Goal: Find specific page/section: Find specific page/section

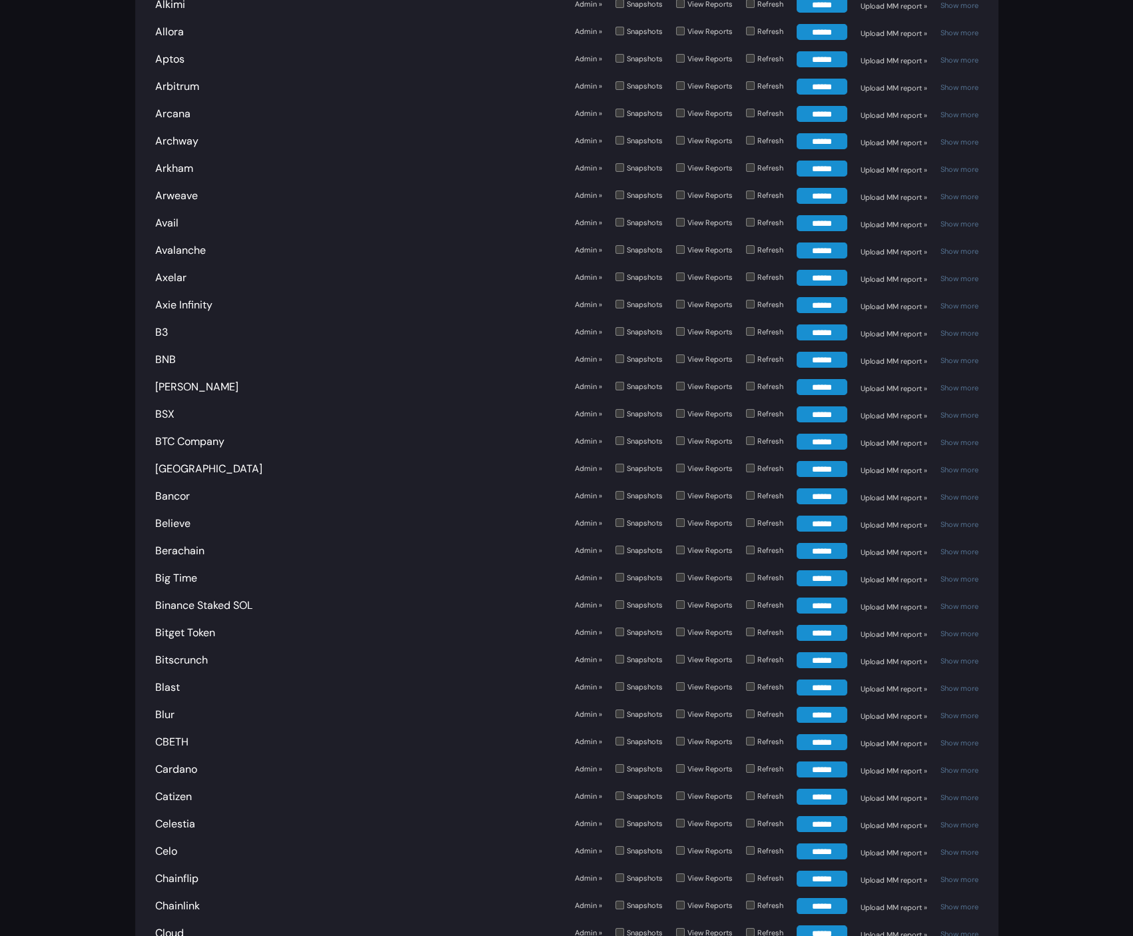
scroll to position [551, 0]
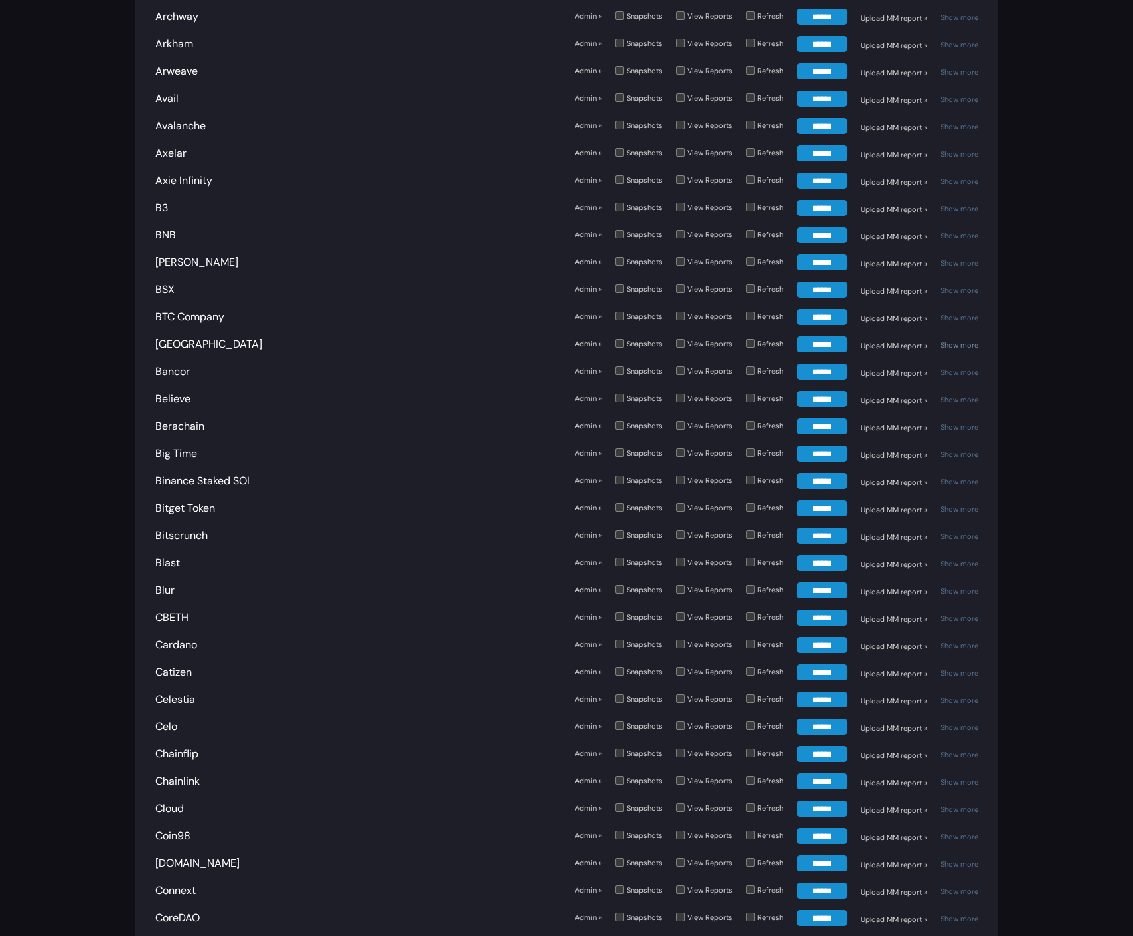
click at [958, 340] on link "Show more" at bounding box center [960, 344] width 38 height 9
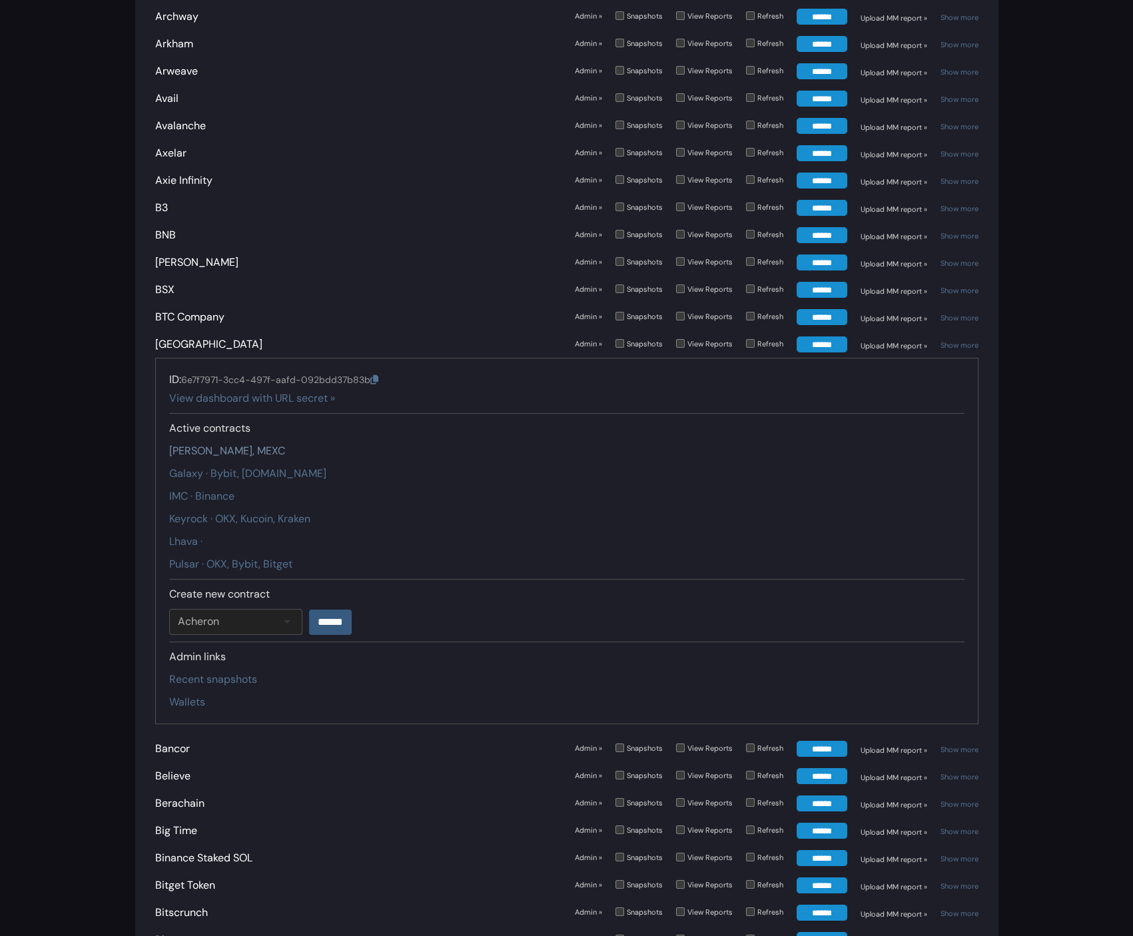
click at [231, 448] on link "Amber · Binance, MEXC" at bounding box center [227, 451] width 116 height 14
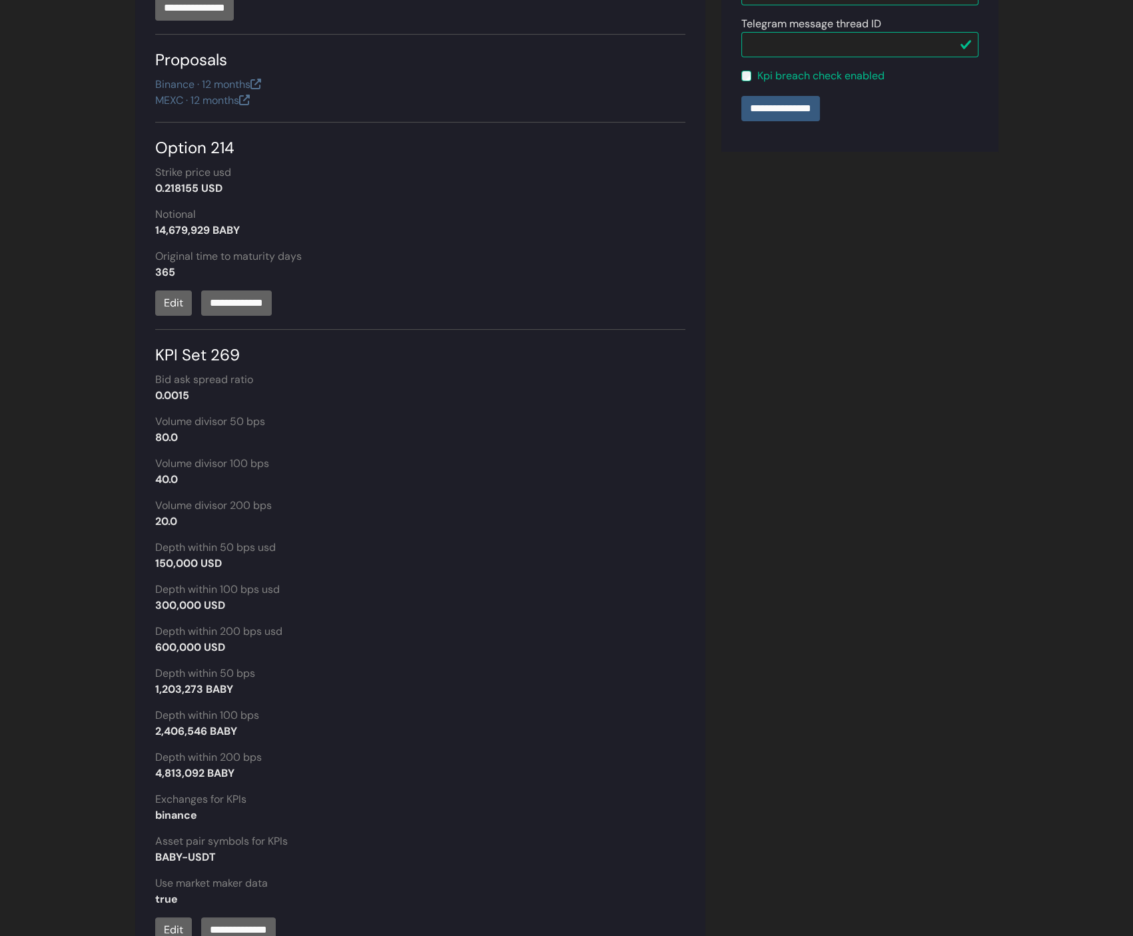
scroll to position [755, 0]
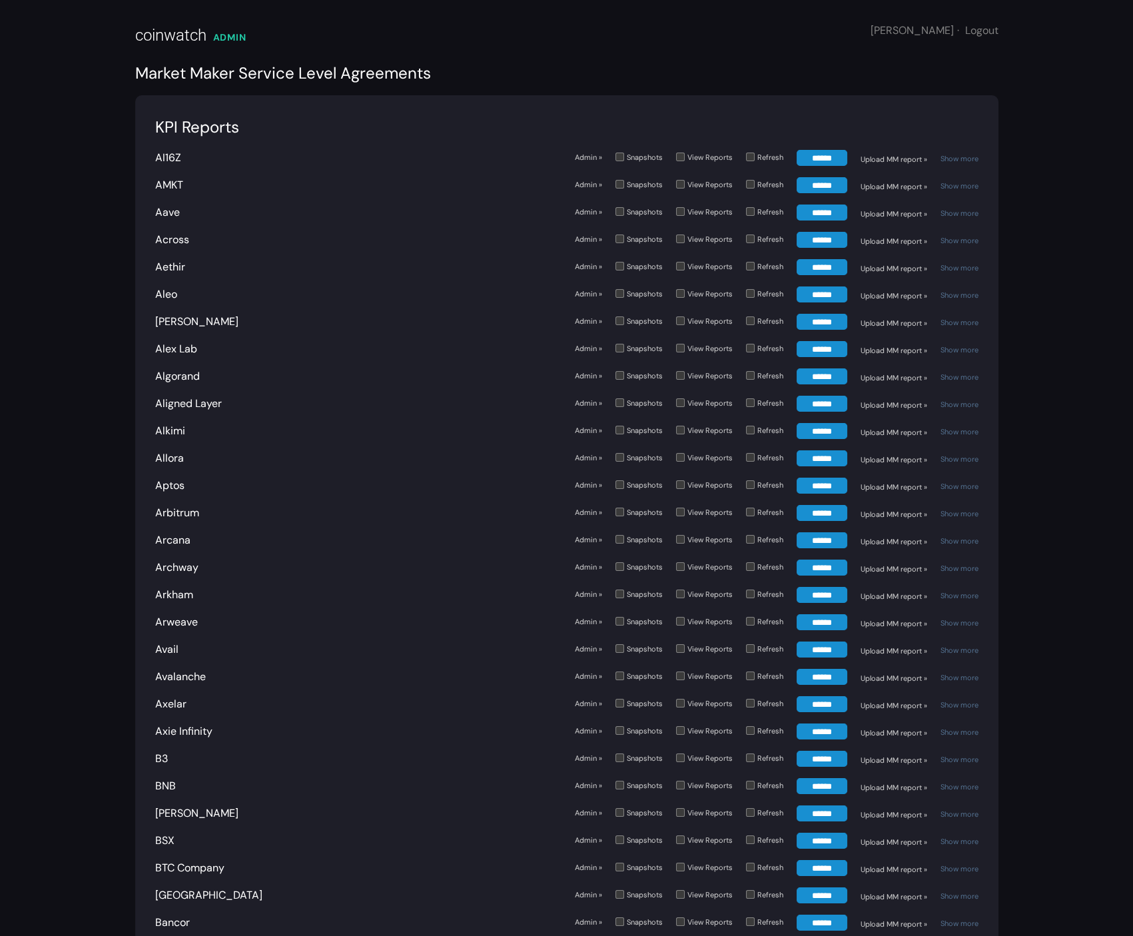
scroll to position [4440, 0]
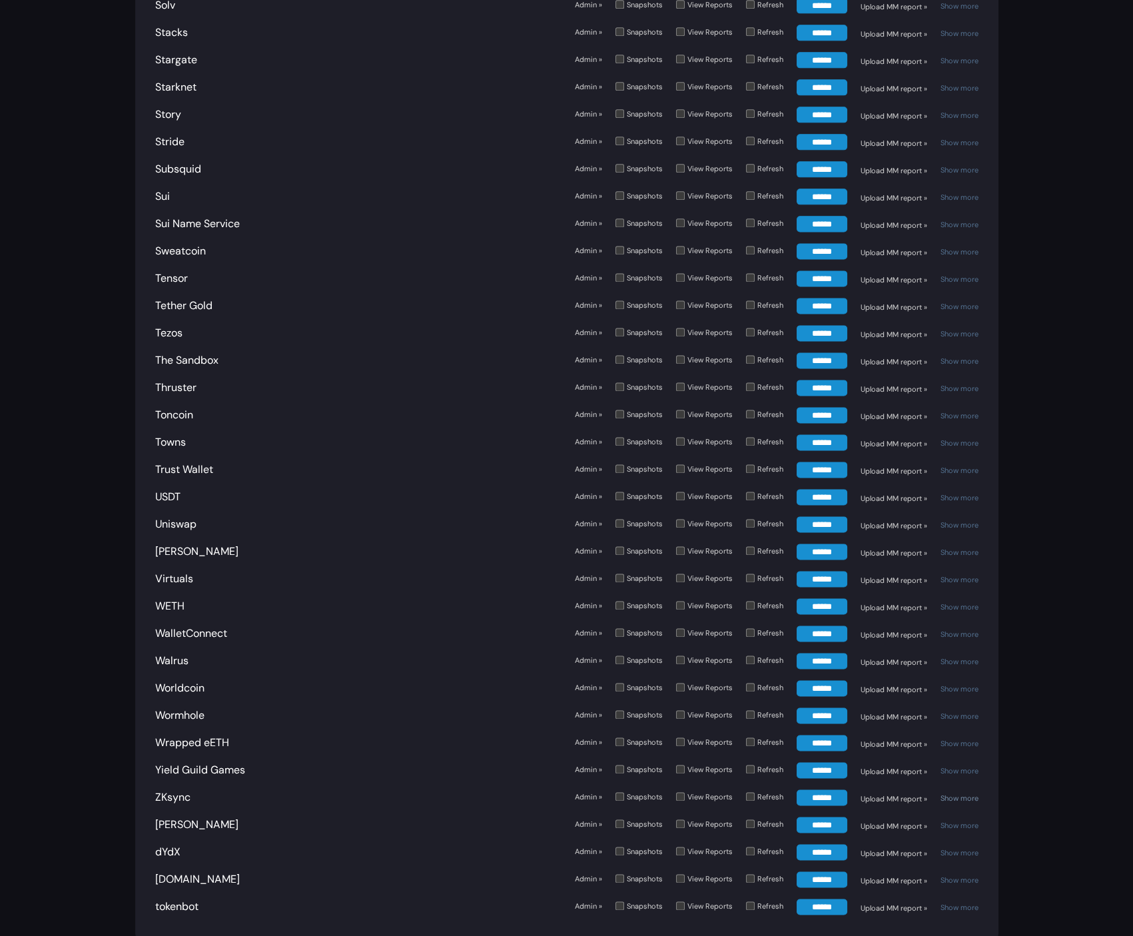
click at [953, 793] on link "Show more" at bounding box center [960, 797] width 38 height 9
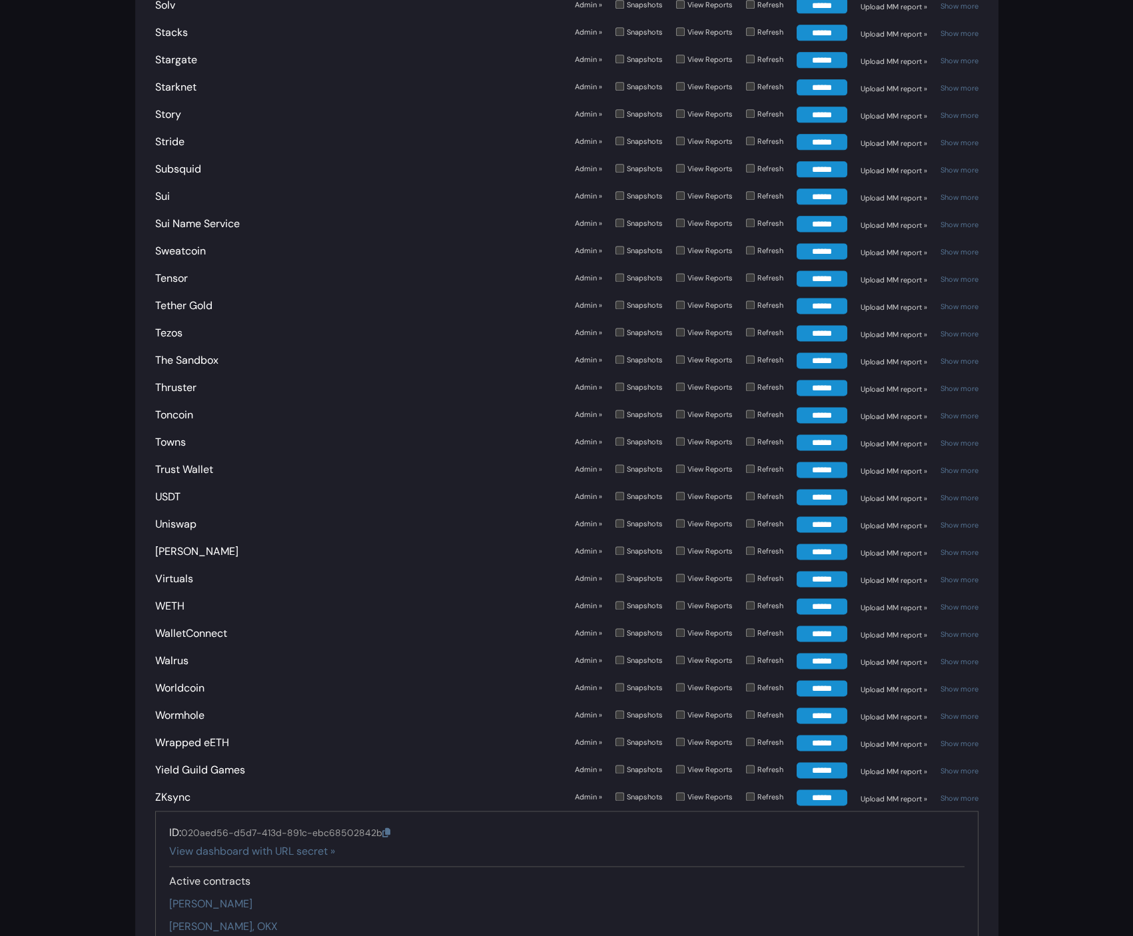
scroll to position [4677, 0]
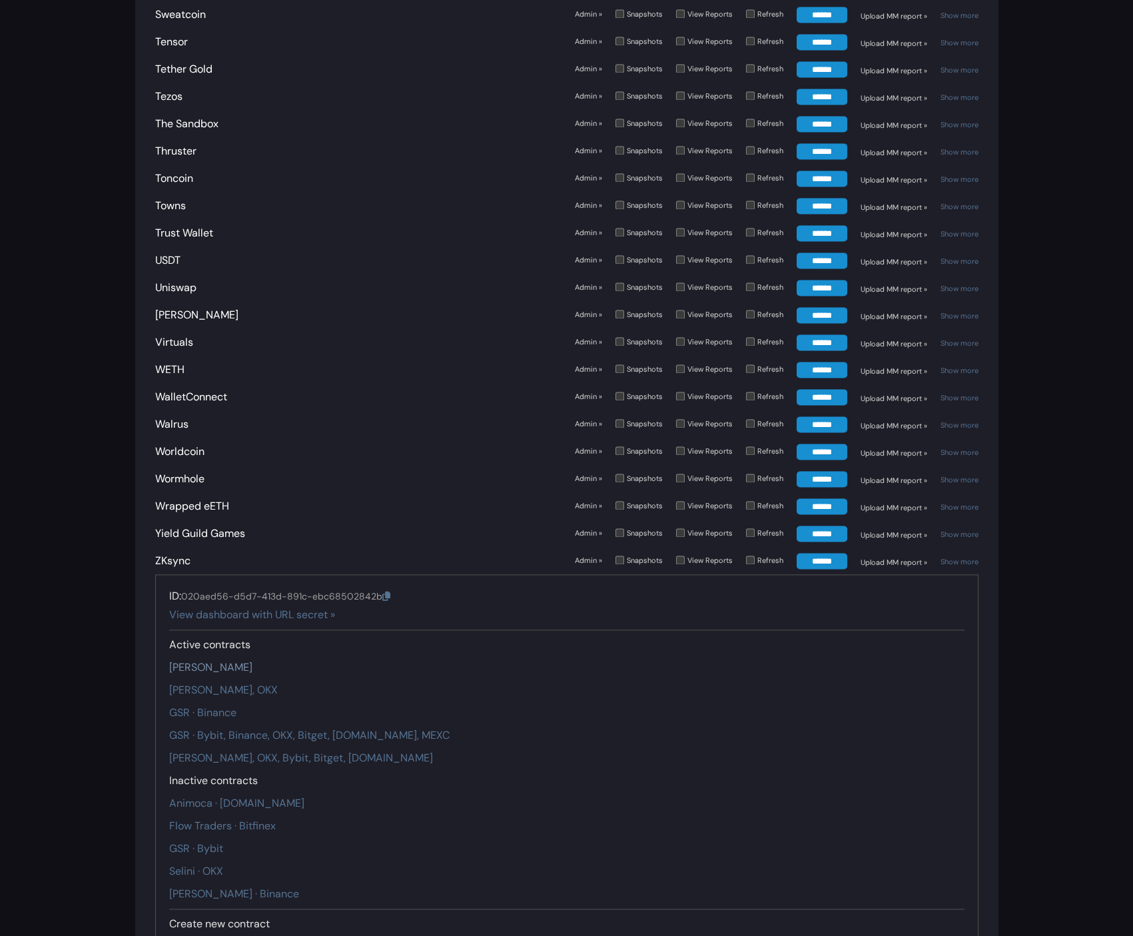
click at [236, 660] on link "Auros · Binance" at bounding box center [210, 667] width 83 height 14
click at [238, 683] on link "Auros · Binance, OKX" at bounding box center [223, 690] width 109 height 14
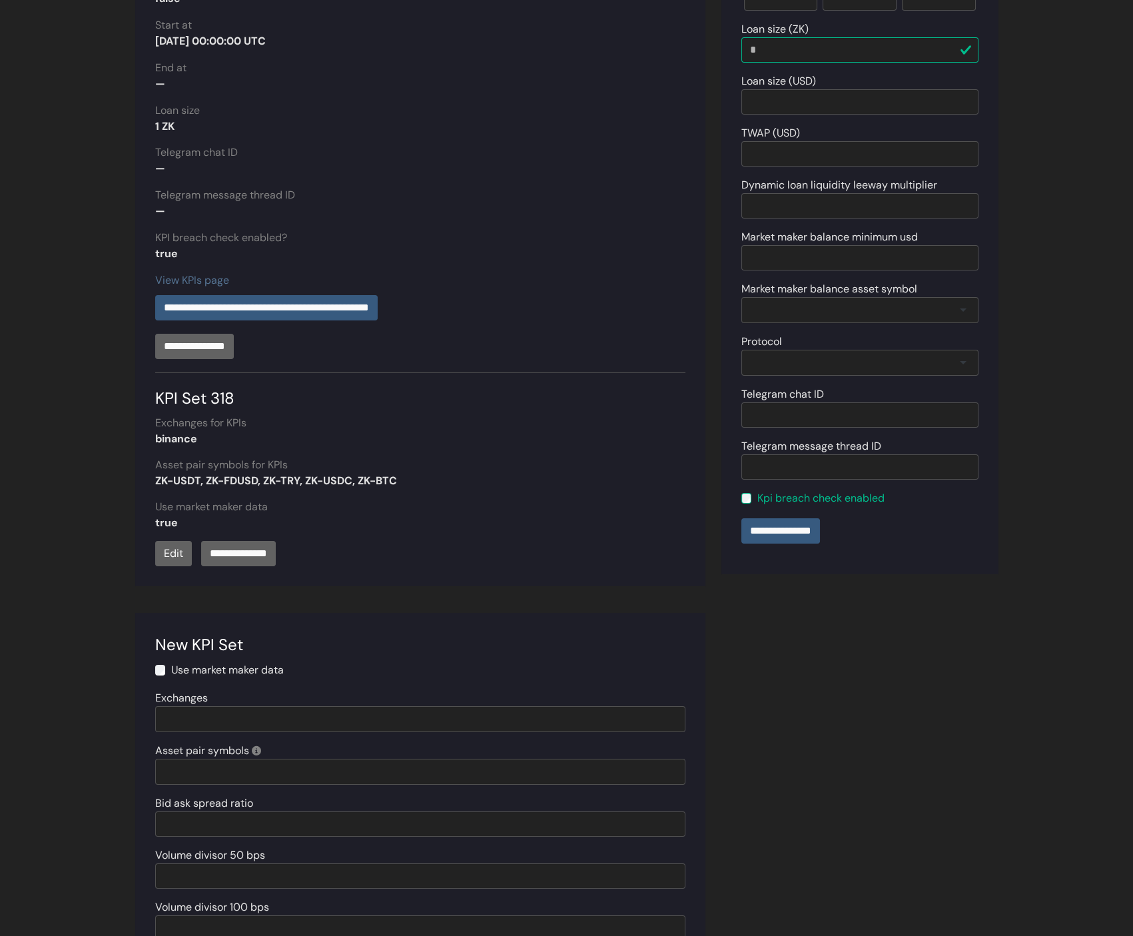
scroll to position [266, 0]
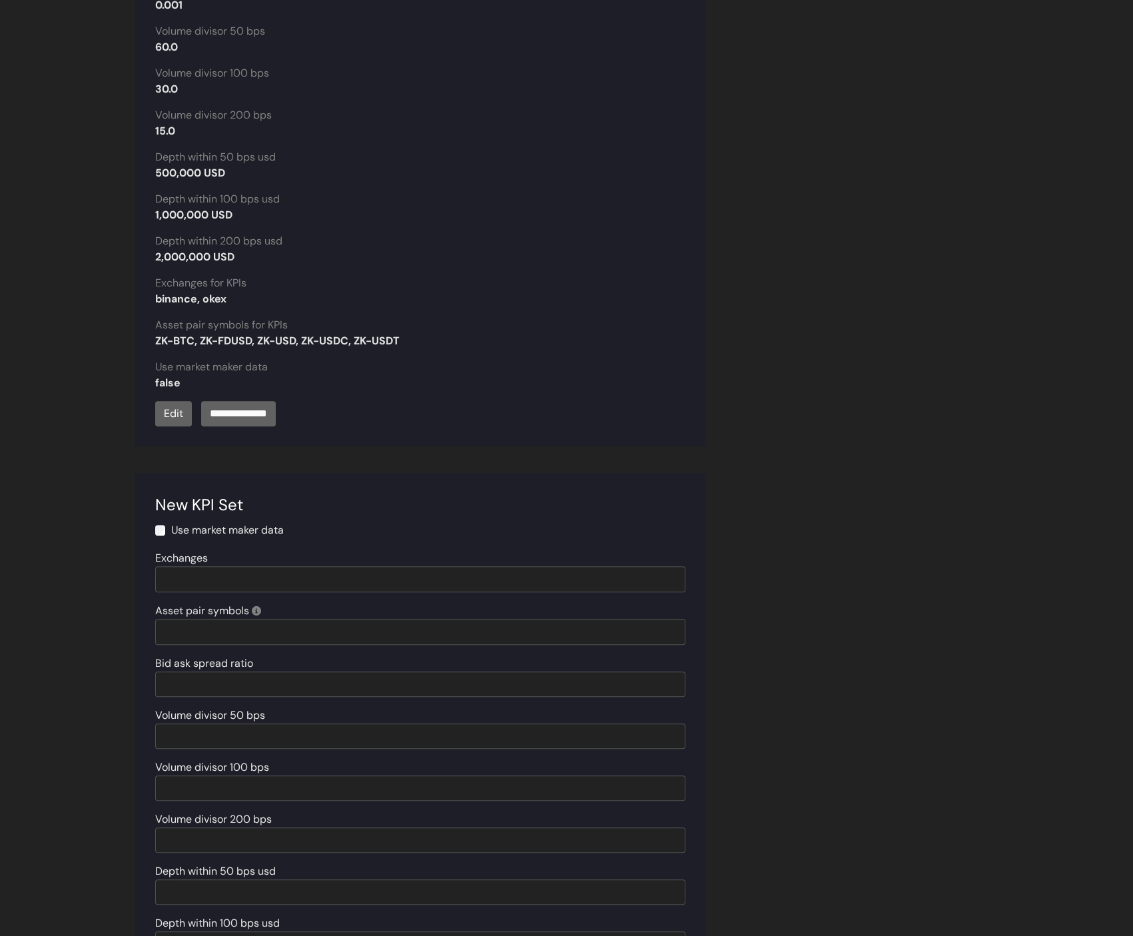
scroll to position [1671, 0]
